Goal: Information Seeking & Learning: Check status

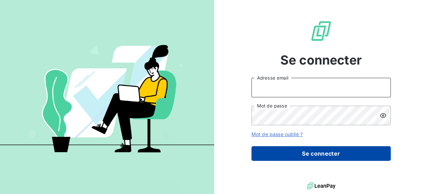
type input "[PERSON_NAME][EMAIL_ADDRESS][PERSON_NAME][DOMAIN_NAME]"
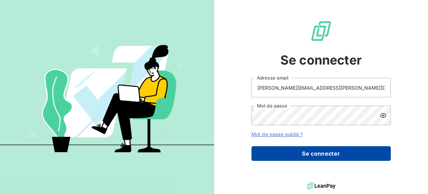
click at [294, 151] on button "Se connecter" at bounding box center [321, 153] width 139 height 15
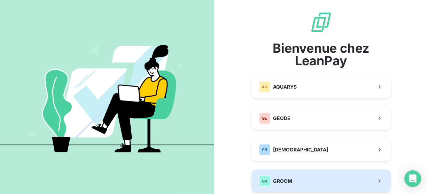
click at [299, 176] on button "GR GROOM" at bounding box center [321, 180] width 139 height 23
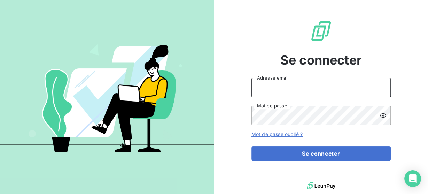
type input "[PERSON_NAME][EMAIL_ADDRESS][PERSON_NAME][DOMAIN_NAME]"
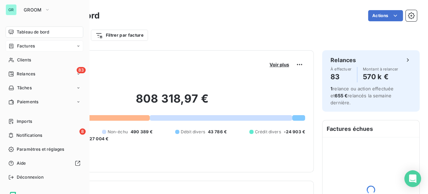
click at [12, 47] on icon at bounding box center [11, 46] width 6 height 6
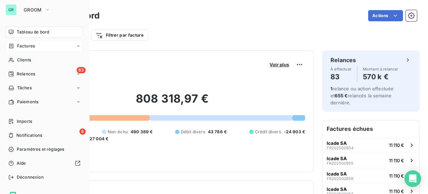
click at [20, 42] on div "Factures" at bounding box center [45, 45] width 78 height 11
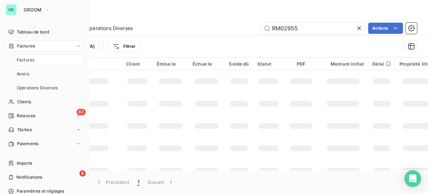
click at [23, 60] on span "Factures" at bounding box center [26, 60] width 18 height 6
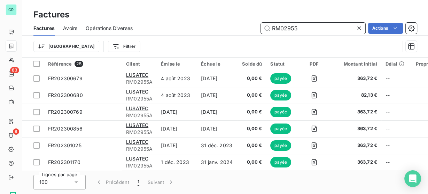
click at [283, 28] on input "RM02955" at bounding box center [313, 28] width 105 height 11
paste input "FR202400380"
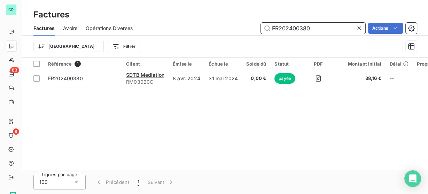
type input "FR202400380"
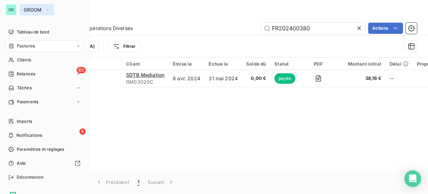
click at [29, 10] on span "GROOM" at bounding box center [33, 10] width 18 height 6
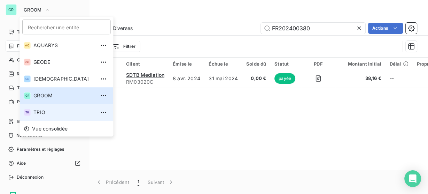
click at [47, 114] on span "TRIO" at bounding box center [64, 112] width 62 height 7
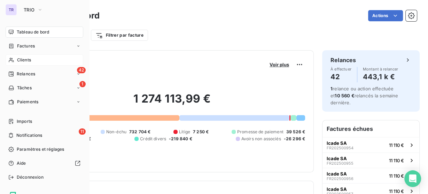
click at [29, 57] on span "Clients" at bounding box center [24, 60] width 14 height 6
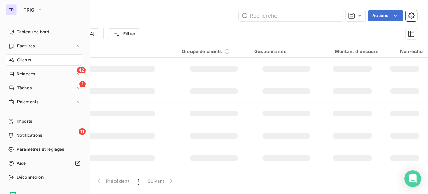
click at [33, 60] on div "Clients" at bounding box center [45, 59] width 78 height 11
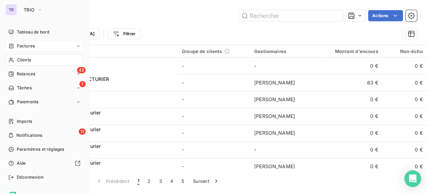
click at [37, 47] on div "Factures" at bounding box center [45, 45] width 78 height 11
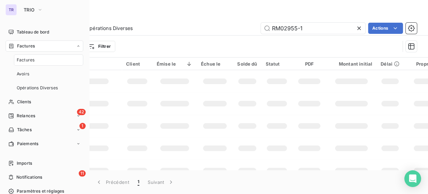
click at [37, 61] on div "Factures" at bounding box center [48, 59] width 69 height 11
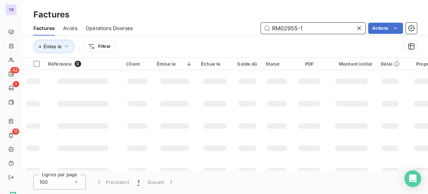
drag, startPoint x: 307, startPoint y: 27, endPoint x: 220, endPoint y: 28, distance: 87.1
click at [220, 28] on div "RM02955-1 Actions" at bounding box center [279, 28] width 276 height 11
paste input "F202401243"
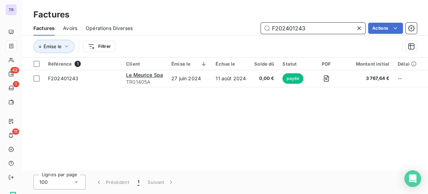
click at [292, 30] on input "F202401243" at bounding box center [313, 28] width 105 height 11
paste input "501692"
type input "F202501692"
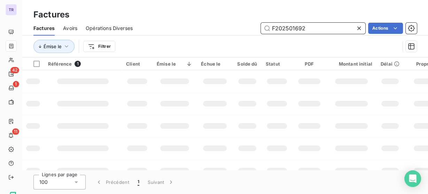
click at [299, 28] on input "F202501692" at bounding box center [313, 28] width 105 height 11
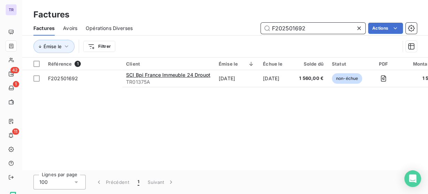
click at [299, 28] on input "F202501692" at bounding box center [313, 28] width 105 height 11
click at [288, 30] on input "F202501692" at bounding box center [313, 28] width 105 height 11
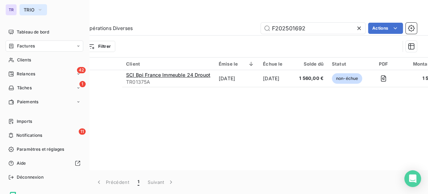
click at [38, 8] on icon "button" at bounding box center [40, 9] width 6 height 7
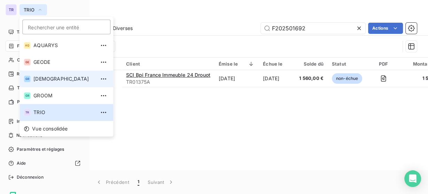
click at [45, 80] on span "GREENWISHES" at bounding box center [64, 78] width 62 height 7
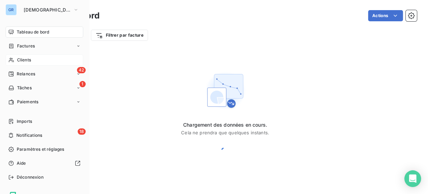
click at [29, 57] on span "Clients" at bounding box center [24, 60] width 14 height 6
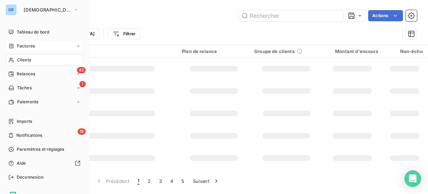
click at [32, 47] on span "Factures" at bounding box center [26, 46] width 18 height 6
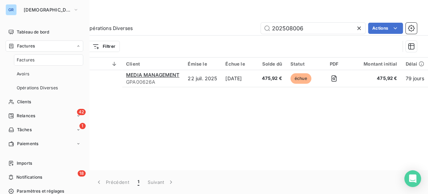
click at [44, 62] on div "Factures" at bounding box center [48, 59] width 69 height 11
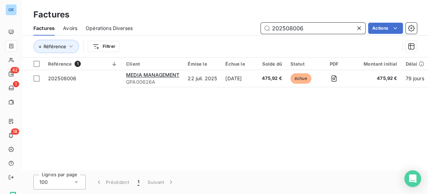
click at [290, 33] on input "202508006" at bounding box center [313, 28] width 105 height 11
paste input "3022"
click at [278, 29] on input "202503022" at bounding box center [313, 28] width 105 height 11
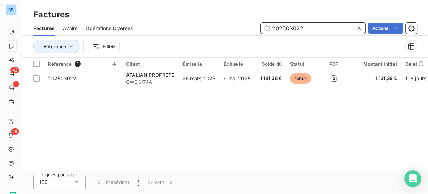
paste input "GW03174"
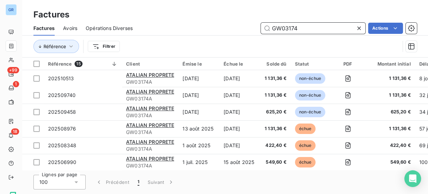
click at [280, 28] on input "GW03174" at bounding box center [313, 28] width 105 height 11
paste input "202505825"
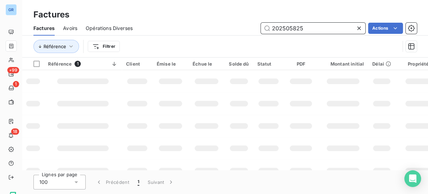
click at [290, 32] on input "202505825" at bounding box center [313, 28] width 105 height 11
paste input "405010"
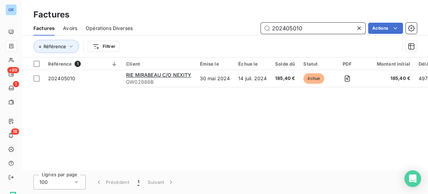
click at [295, 26] on input "202405010" at bounding box center [313, 28] width 105 height 11
paste input "GW02886"
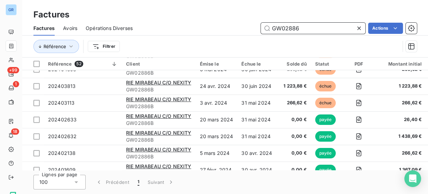
scroll to position [418, 0]
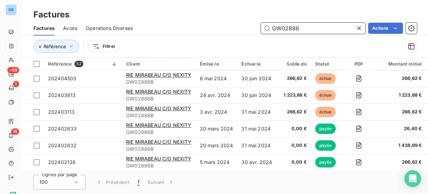
click at [286, 25] on input "GW02886" at bounding box center [313, 28] width 105 height 11
paste input "202500614"
type input "202500614"
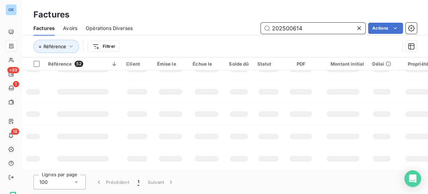
scroll to position [0, 0]
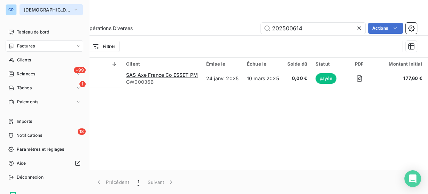
click at [27, 11] on span "GREENWISHES" at bounding box center [47, 10] width 47 height 6
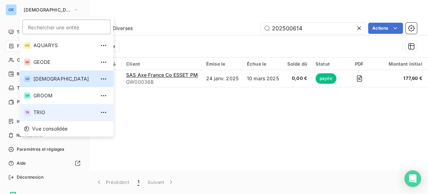
click at [44, 109] on span "TRIO" at bounding box center [64, 112] width 62 height 7
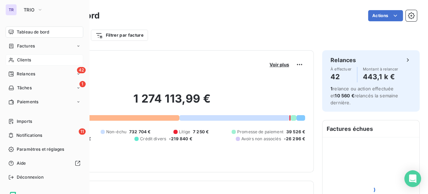
click at [30, 61] on span "Clients" at bounding box center [24, 60] width 14 height 6
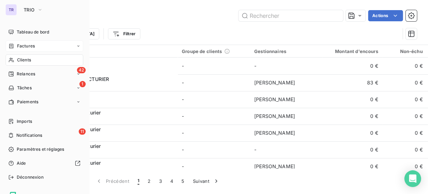
click at [19, 47] on span "Factures" at bounding box center [26, 46] width 18 height 6
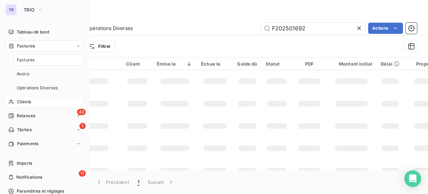
click at [24, 61] on span "Factures" at bounding box center [26, 60] width 18 height 6
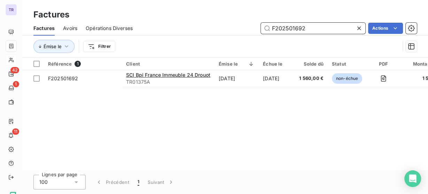
click at [288, 28] on input "F202501692" at bounding box center [313, 28] width 105 height 11
paste input "155"
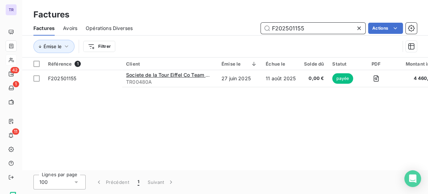
click at [296, 30] on input "F202501155" at bounding box center [313, 28] width 105 height 11
paste input "202510528"
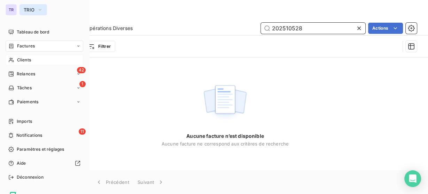
type input "202510528"
click at [29, 10] on span "TRIO" at bounding box center [29, 10] width 11 height 6
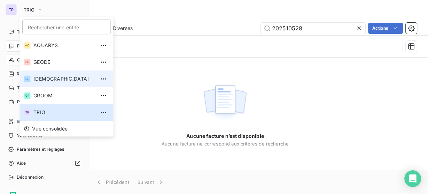
click at [42, 75] on li "GR GREENWISHES" at bounding box center [67, 78] width 94 height 17
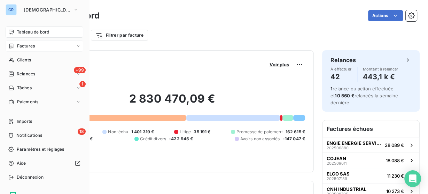
click at [33, 47] on span "Factures" at bounding box center [26, 46] width 18 height 6
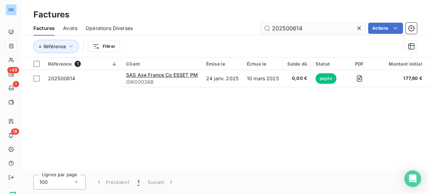
click at [293, 26] on input "202500614" at bounding box center [313, 28] width 105 height 11
type input "202510528"
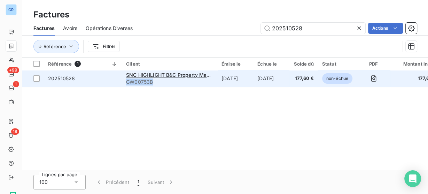
drag, startPoint x: 157, startPoint y: 83, endPoint x: 123, endPoint y: 86, distance: 34.3
click at [123, 86] on td "SNC HIGHLIGHT B&C Property Management GW00753B" at bounding box center [169, 78] width 95 height 17
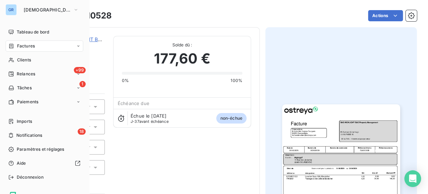
click at [11, 46] on icon at bounding box center [11, 46] width 4 height 5
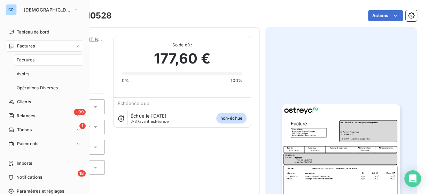
click at [25, 61] on span "Factures" at bounding box center [26, 60] width 18 height 6
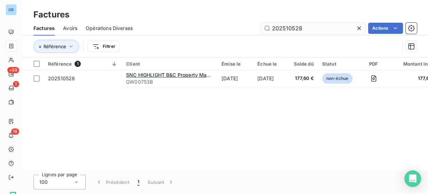
click at [289, 30] on input "202510528" at bounding box center [313, 28] width 105 height 11
click at [297, 25] on input "202510528" at bounding box center [313, 28] width 105 height 11
drag, startPoint x: 308, startPoint y: 25, endPoint x: 227, endPoint y: 26, distance: 80.5
click at [227, 26] on div "202510528 Actions" at bounding box center [279, 28] width 276 height 11
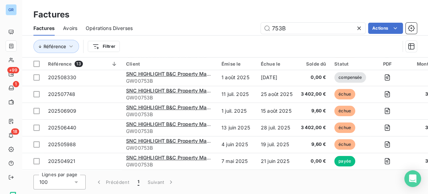
scroll to position [120, 0]
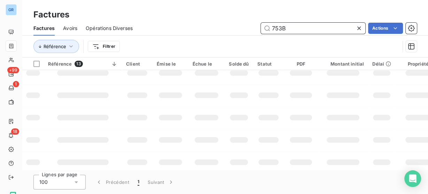
click at [277, 28] on input "753B" at bounding box center [313, 28] width 105 height 11
paste input "GW01785-1"
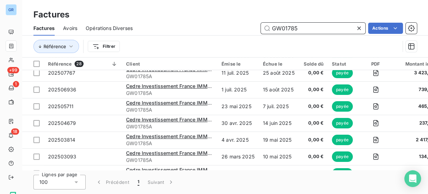
scroll to position [0, 0]
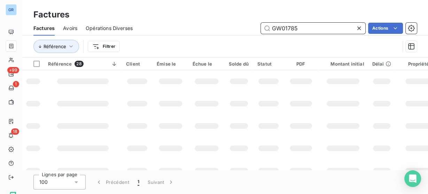
click at [286, 27] on input "GW01785" at bounding box center [313, 28] width 105 height 11
paste input "2902"
click at [277, 28] on input "GW02902" at bounding box center [313, 28] width 105 height 11
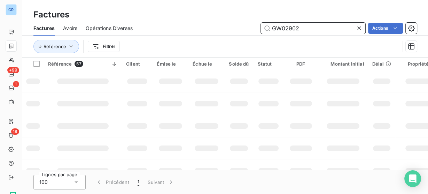
paste input "202506149"
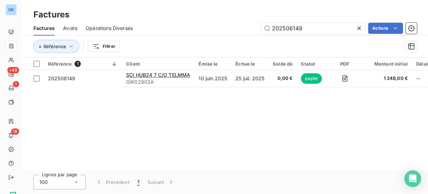
drag, startPoint x: 145, startPoint y: 138, endPoint x: 239, endPoint y: 53, distance: 126.5
click at [145, 138] on div "Référence 1 Client Émise le Échue le Solde dû Statut PDF Montant initial Délai …" at bounding box center [225, 113] width 406 height 113
type input "d"
type input "[PERSON_NAME]"
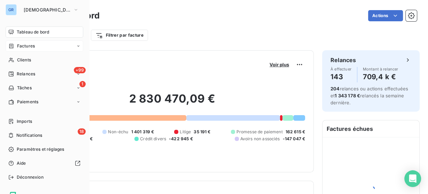
click at [14, 47] on icon at bounding box center [11, 46] width 6 height 6
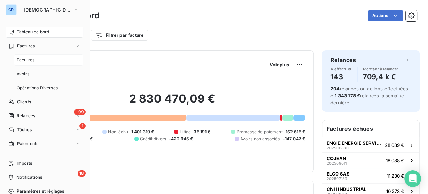
click at [30, 60] on span "Factures" at bounding box center [26, 60] width 18 height 6
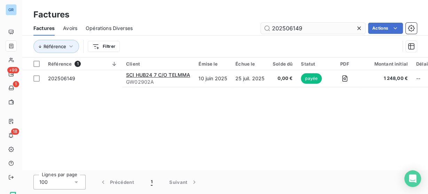
click at [286, 26] on input "202506149" at bounding box center [313, 28] width 105 height 11
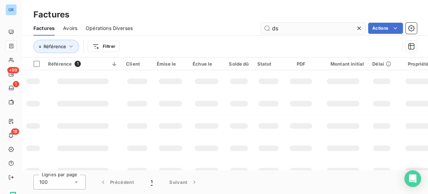
type input "d"
click at [286, 26] on input "text" at bounding box center [313, 28] width 105 height 11
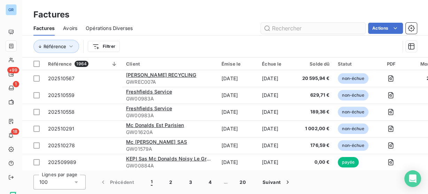
click at [292, 29] on input "text" at bounding box center [313, 28] width 105 height 11
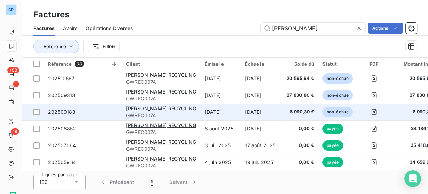
type input "[PERSON_NAME]"
click at [241, 116] on td "[DATE]" at bounding box center [262, 111] width 42 height 17
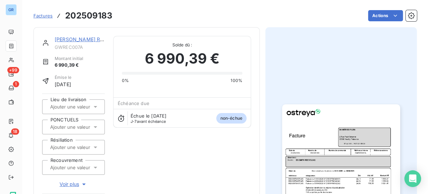
click at [308, 149] on img "button" at bounding box center [341, 187] width 118 height 167
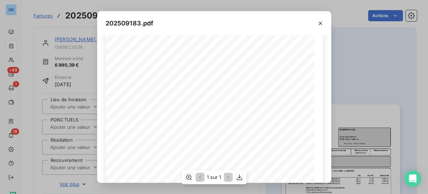
scroll to position [52, 0]
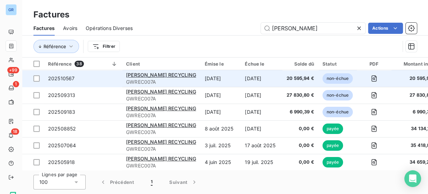
click at [222, 83] on td "[DATE]" at bounding box center [220, 78] width 40 height 17
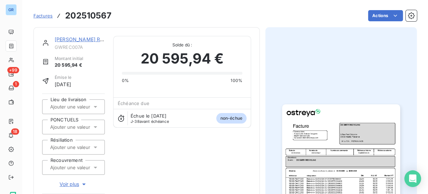
click at [318, 138] on img "button" at bounding box center [341, 187] width 118 height 167
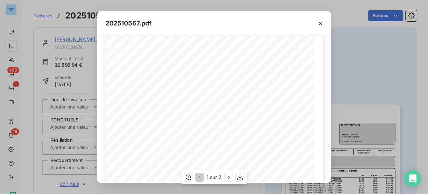
scroll to position [112, 0]
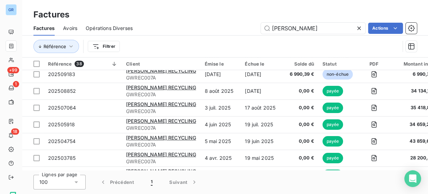
scroll to position [38, 0]
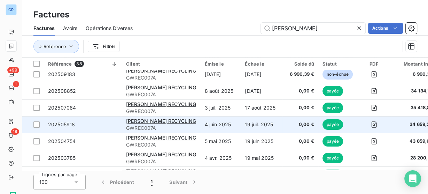
click at [219, 130] on td "4 juin 2025" at bounding box center [220, 124] width 40 height 17
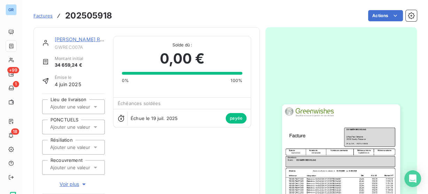
click at [328, 168] on img "button" at bounding box center [341, 187] width 118 height 167
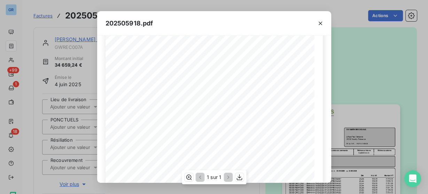
scroll to position [32, 0]
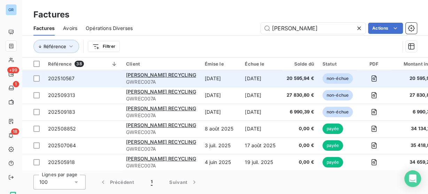
click at [203, 84] on td "[DATE]" at bounding box center [220, 78] width 40 height 17
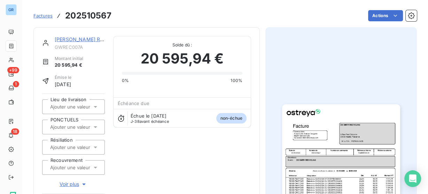
click at [301, 139] on img "button" at bounding box center [341, 187] width 118 height 167
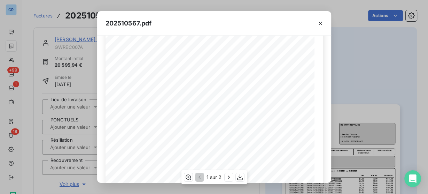
scroll to position [109, 0]
click at [39, 19] on div "202510567.pdf Référence interne Numéro de Date de Numéro de commande Référence …" at bounding box center [214, 97] width 428 height 194
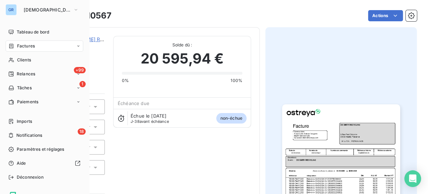
click at [13, 44] on icon at bounding box center [11, 46] width 6 height 6
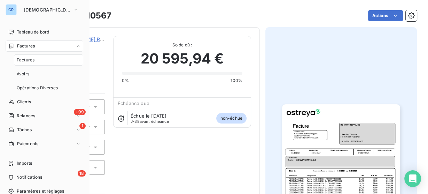
click at [42, 60] on div "Factures" at bounding box center [48, 59] width 69 height 11
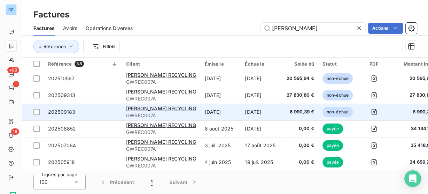
click at [241, 110] on td "[DATE]" at bounding box center [262, 111] width 42 height 17
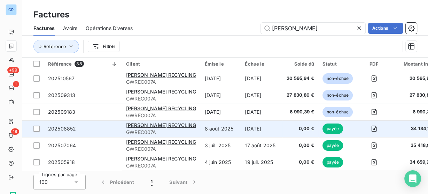
click at [245, 130] on td "[DATE]" at bounding box center [262, 128] width 42 height 17
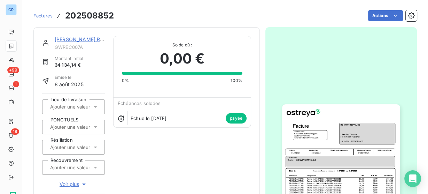
click at [350, 154] on img "button" at bounding box center [341, 187] width 118 height 167
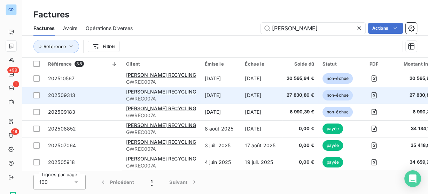
click at [259, 100] on td "[DATE]" at bounding box center [262, 95] width 42 height 17
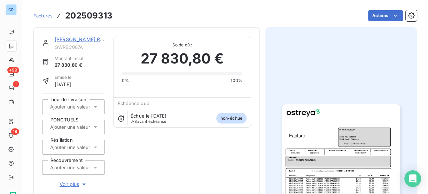
click at [346, 157] on img "button" at bounding box center [341, 187] width 118 height 167
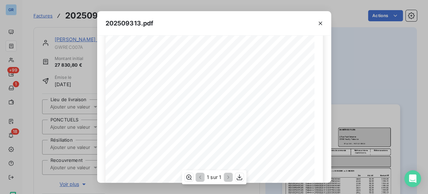
scroll to position [69, 0]
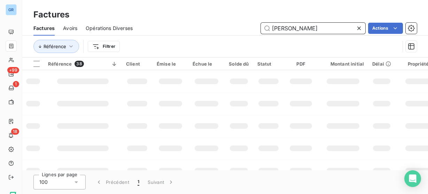
drag, startPoint x: 0, startPoint y: 0, endPoint x: 294, endPoint y: 29, distance: 295.9
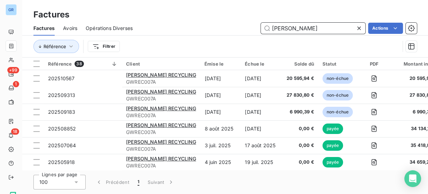
drag, startPoint x: 294, startPoint y: 29, endPoint x: 281, endPoint y: 28, distance: 13.3
click at [281, 28] on input "[PERSON_NAME]" at bounding box center [313, 28] width 105 height 11
paste input "GWREC021-1"
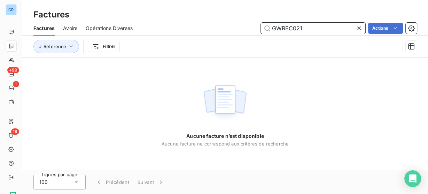
type input "GWREC021"
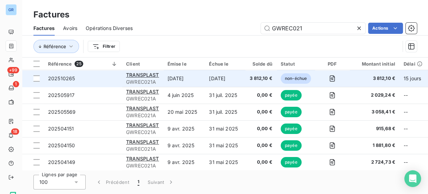
click at [249, 77] on td "3 812,10 €" at bounding box center [261, 78] width 31 height 17
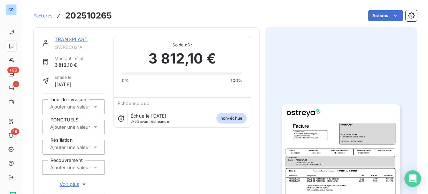
click at [344, 120] on img "button" at bounding box center [341, 187] width 118 height 167
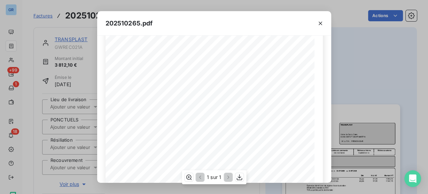
scroll to position [63, 0]
click at [55, 30] on div "202510265.pdf Référence interne Numéro de Date de Numéro de commande Référence …" at bounding box center [214, 97] width 428 height 194
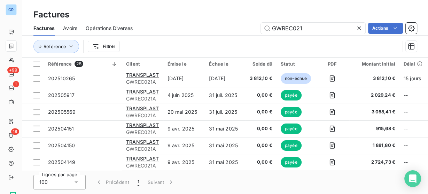
scroll to position [28, 0]
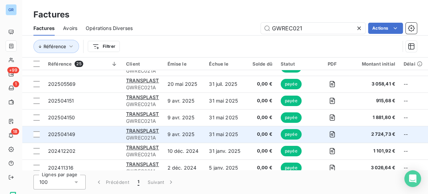
click at [246, 137] on td "0,00 €" at bounding box center [261, 134] width 31 height 17
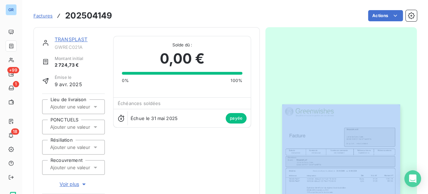
drag, startPoint x: 246, startPoint y: 137, endPoint x: 321, endPoint y: 151, distance: 76.8
click at [321, 151] on img "button" at bounding box center [341, 187] width 118 height 167
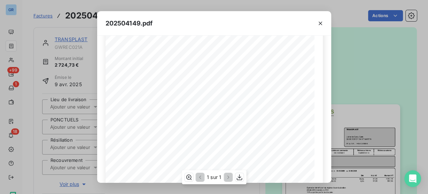
scroll to position [34, 0]
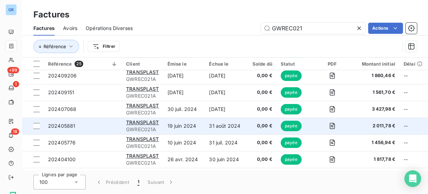
scroll to position [137, 0]
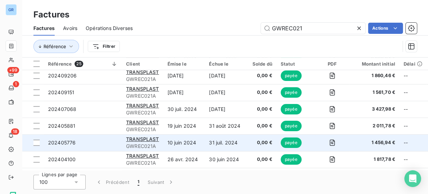
click at [220, 142] on td "31 juil. 2024" at bounding box center [225, 142] width 41 height 17
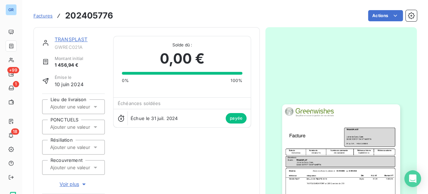
click at [354, 143] on img "button" at bounding box center [341, 187] width 118 height 167
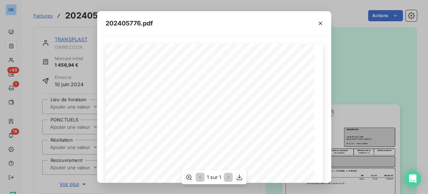
scroll to position [58, 0]
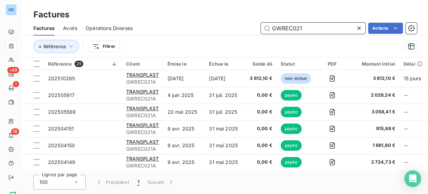
click at [291, 24] on input "GWREC021" at bounding box center [313, 28] width 105 height 11
paste input "20250931"
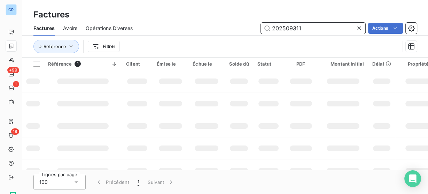
click at [286, 30] on input "202509311" at bounding box center [313, 28] width 105 height 11
paste input "7137"
click at [287, 30] on input "202507137" at bounding box center [313, 28] width 105 height 11
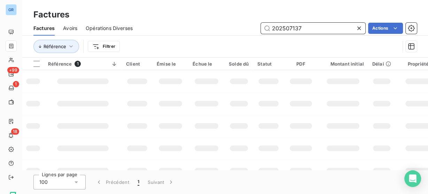
paste input "99"
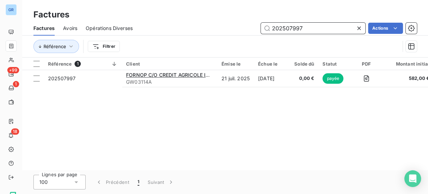
click at [294, 26] on input "202507997" at bounding box center [313, 28] width 105 height 11
paste input "9052"
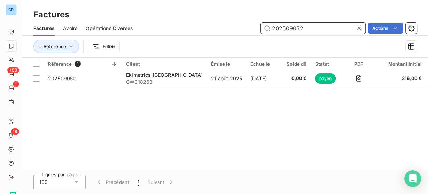
click at [303, 26] on input "202509052" at bounding box center [313, 28] width 105 height 11
click at [302, 26] on input "202509052" at bounding box center [313, 28] width 105 height 11
paste input "1032"
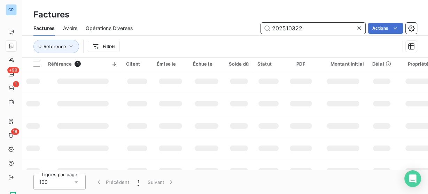
click at [285, 26] on input "202510322" at bounding box center [313, 28] width 105 height 11
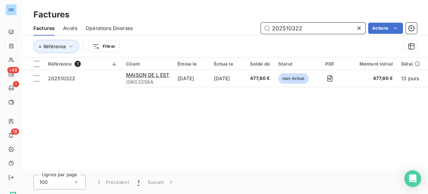
click at [285, 26] on input "202510322" at bounding box center [313, 28] width 105 height 11
paste input "08856"
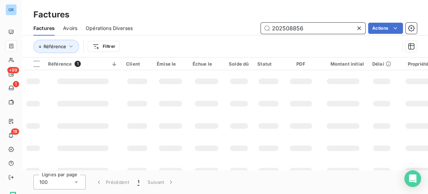
click at [286, 24] on input "202508856" at bounding box center [313, 28] width 105 height 11
paste input "5"
type input "202508855"
